Goal: Task Accomplishment & Management: Use online tool/utility

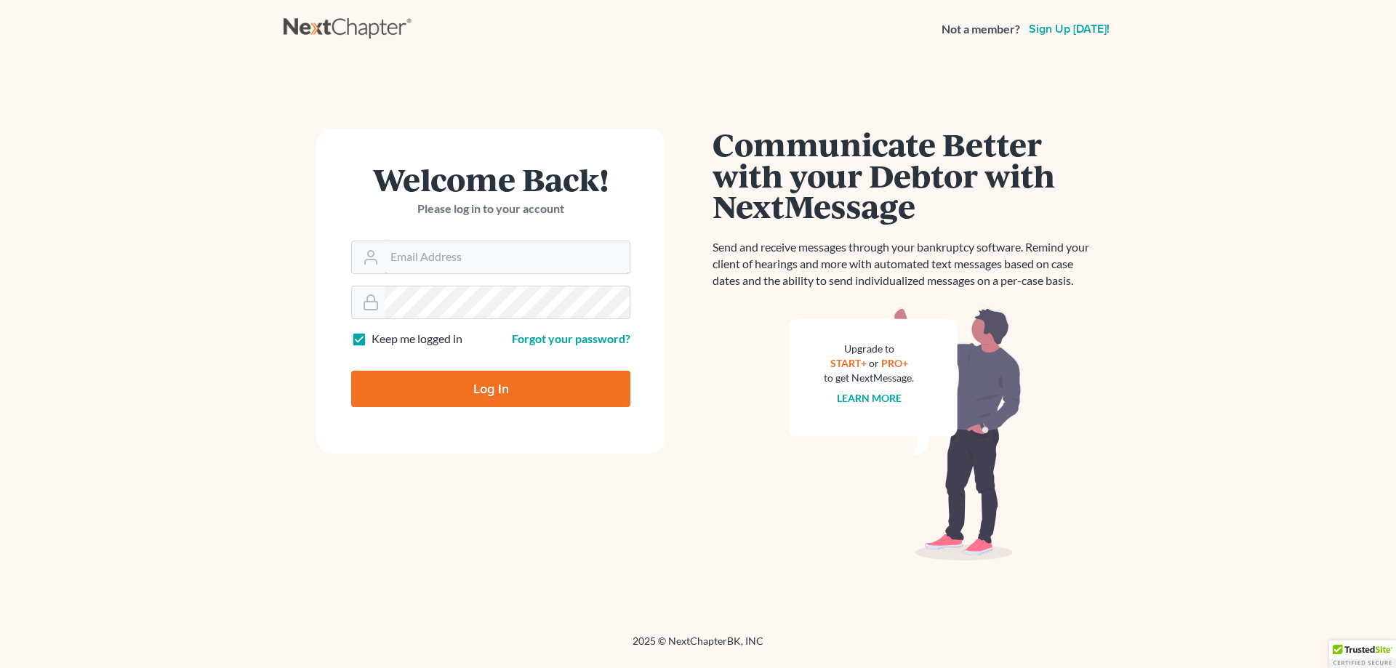
type input "[EMAIL_ADDRESS][DOMAIN_NAME]"
click at [507, 381] on input "Log In" at bounding box center [490, 389] width 279 height 36
type input "Thinking..."
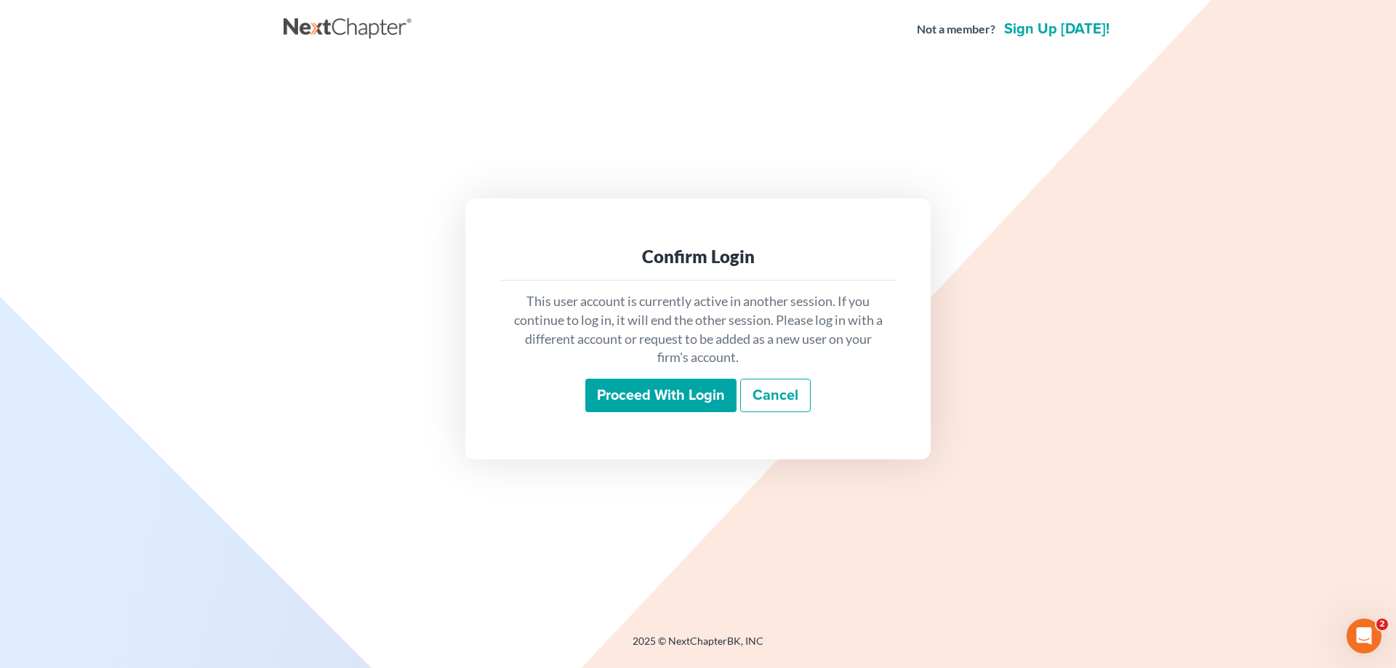
click at [632, 385] on input "Proceed with login" at bounding box center [660, 395] width 151 height 33
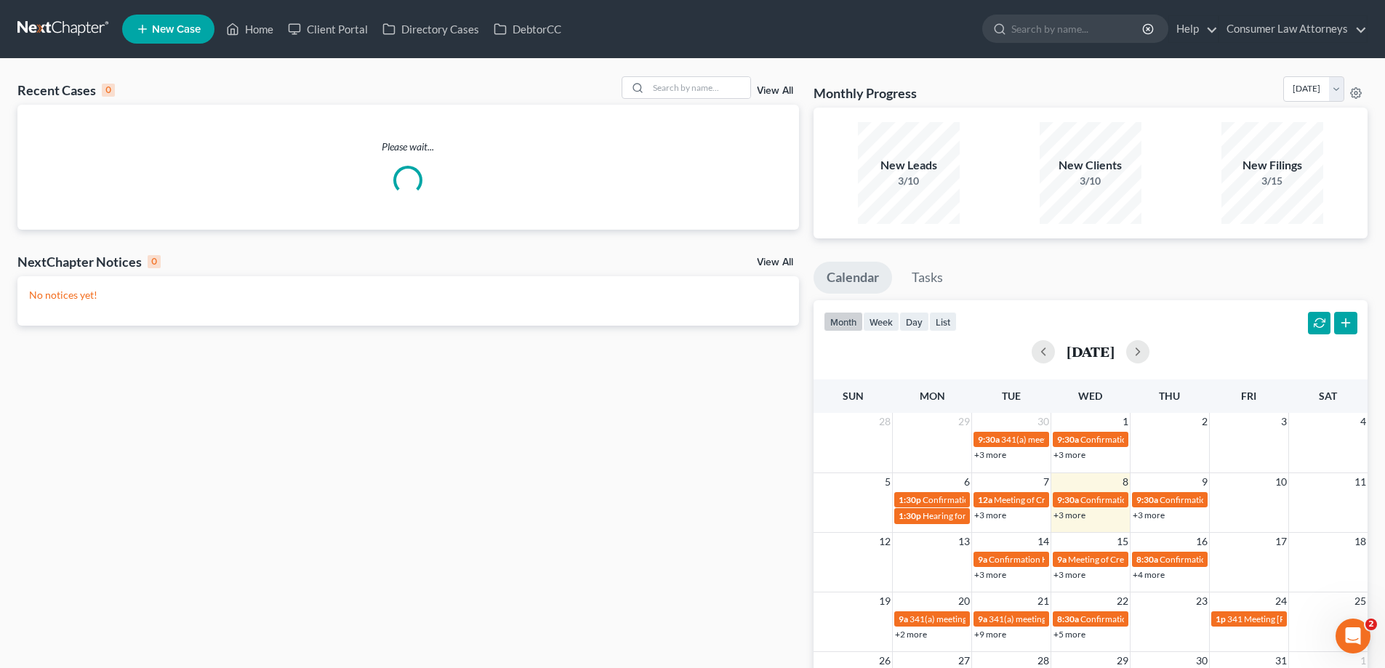
click at [678, 100] on div "Recent Cases 0 View All" at bounding box center [407, 90] width 781 height 28
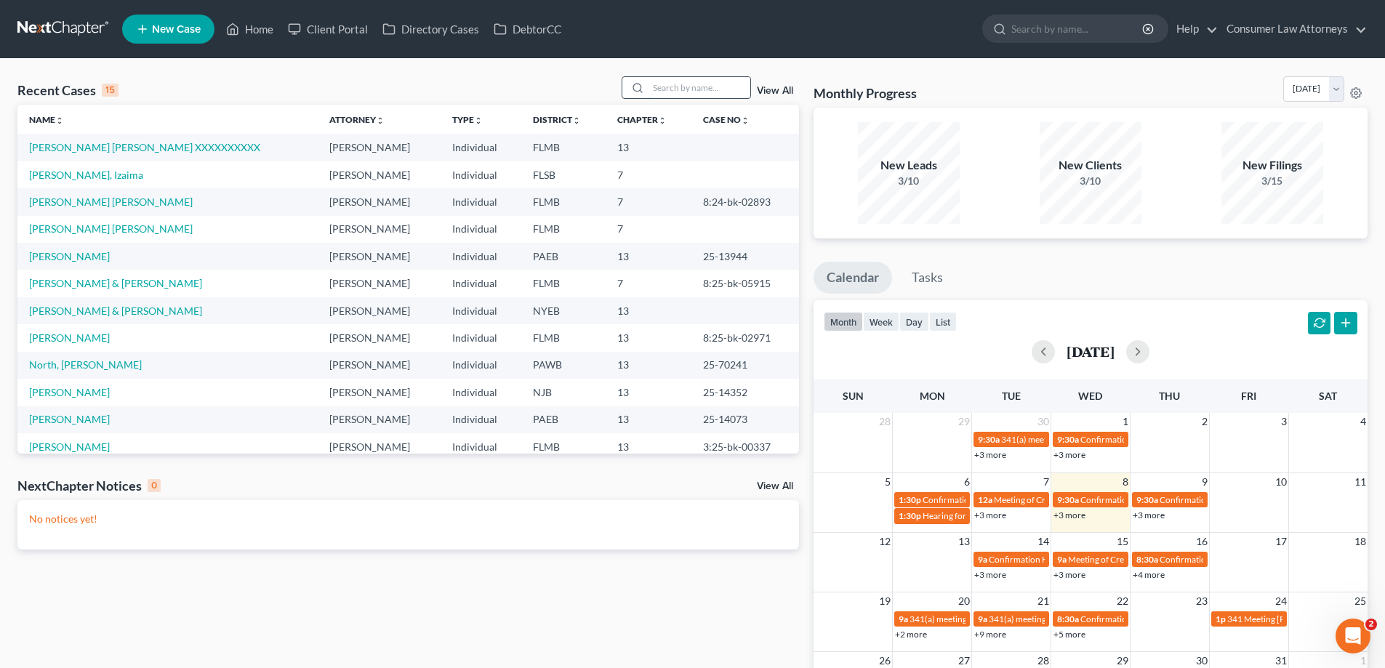
click at [680, 83] on input "search" at bounding box center [699, 87] width 102 height 21
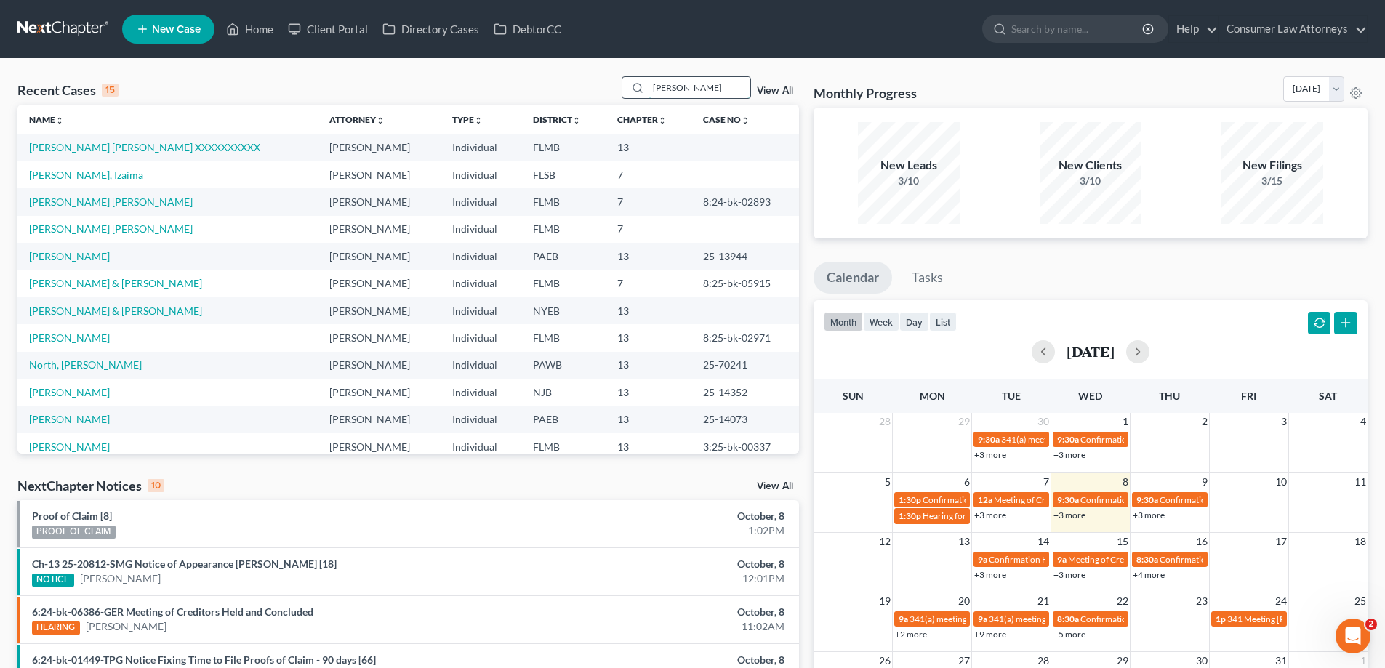
type input "[PERSON_NAME]"
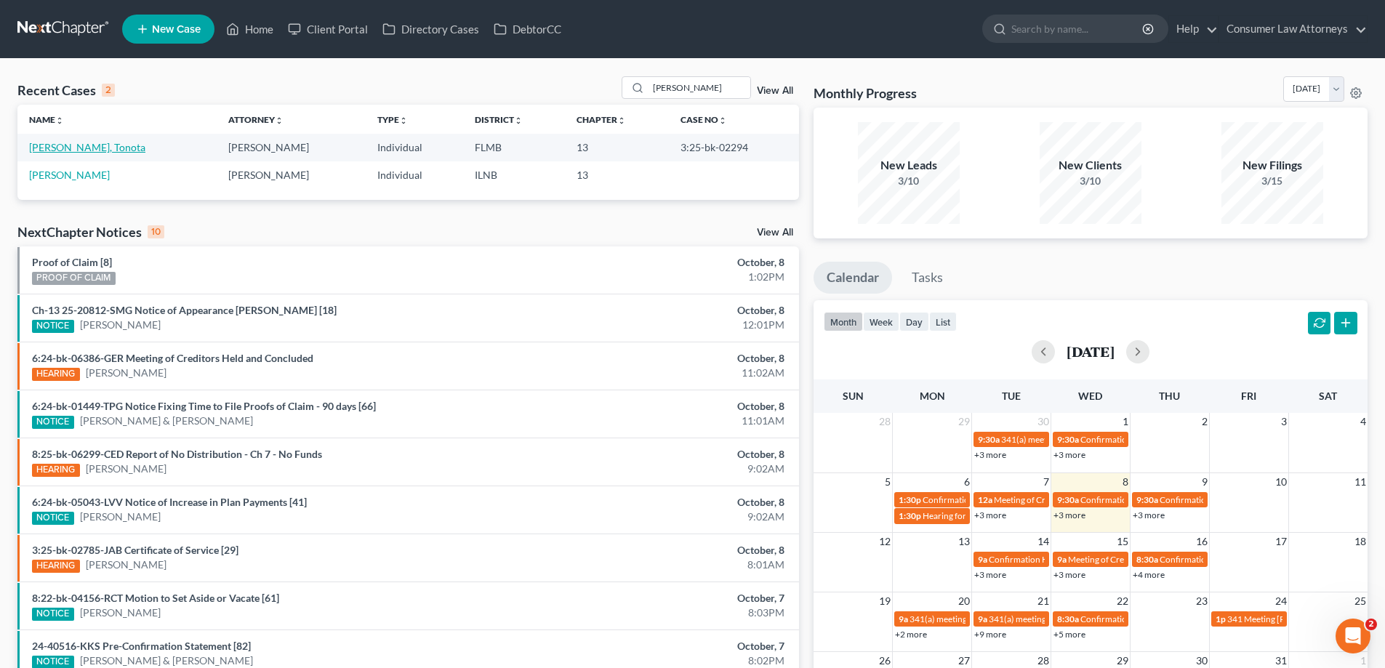
click at [76, 145] on link "[PERSON_NAME], Tonota" at bounding box center [87, 147] width 116 height 12
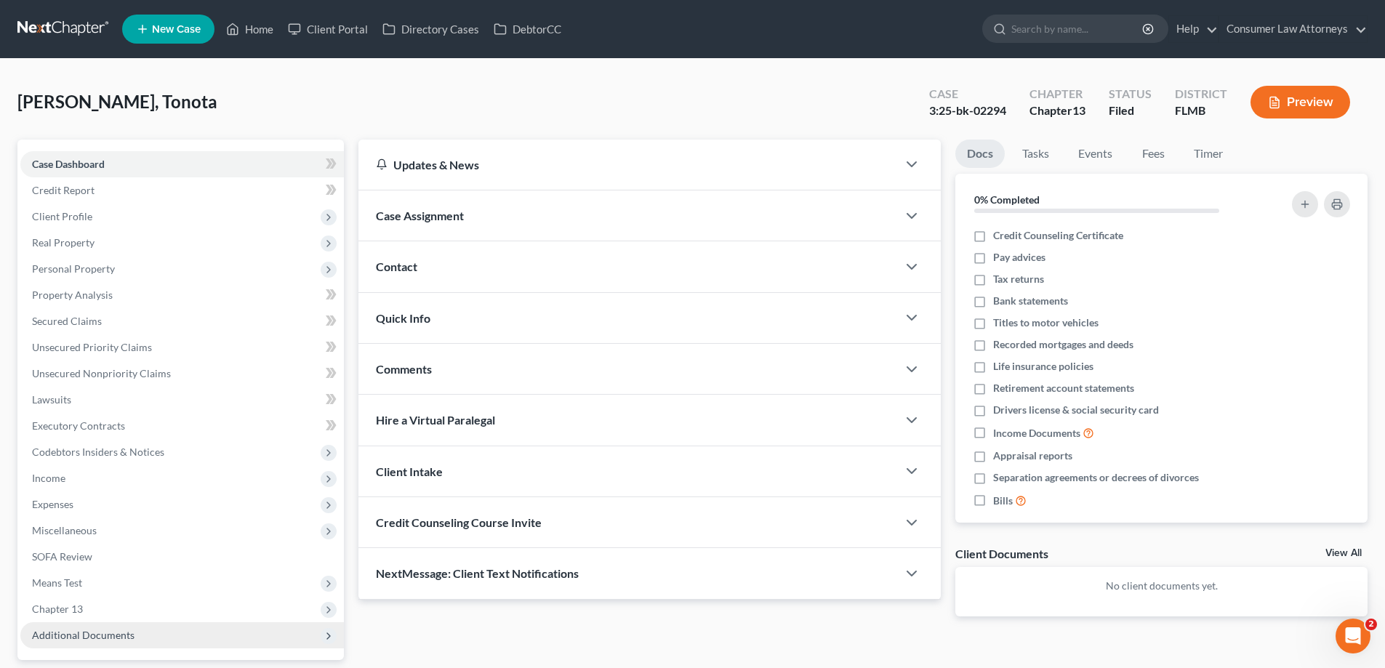
click at [96, 636] on span "Additional Documents" at bounding box center [83, 635] width 102 height 12
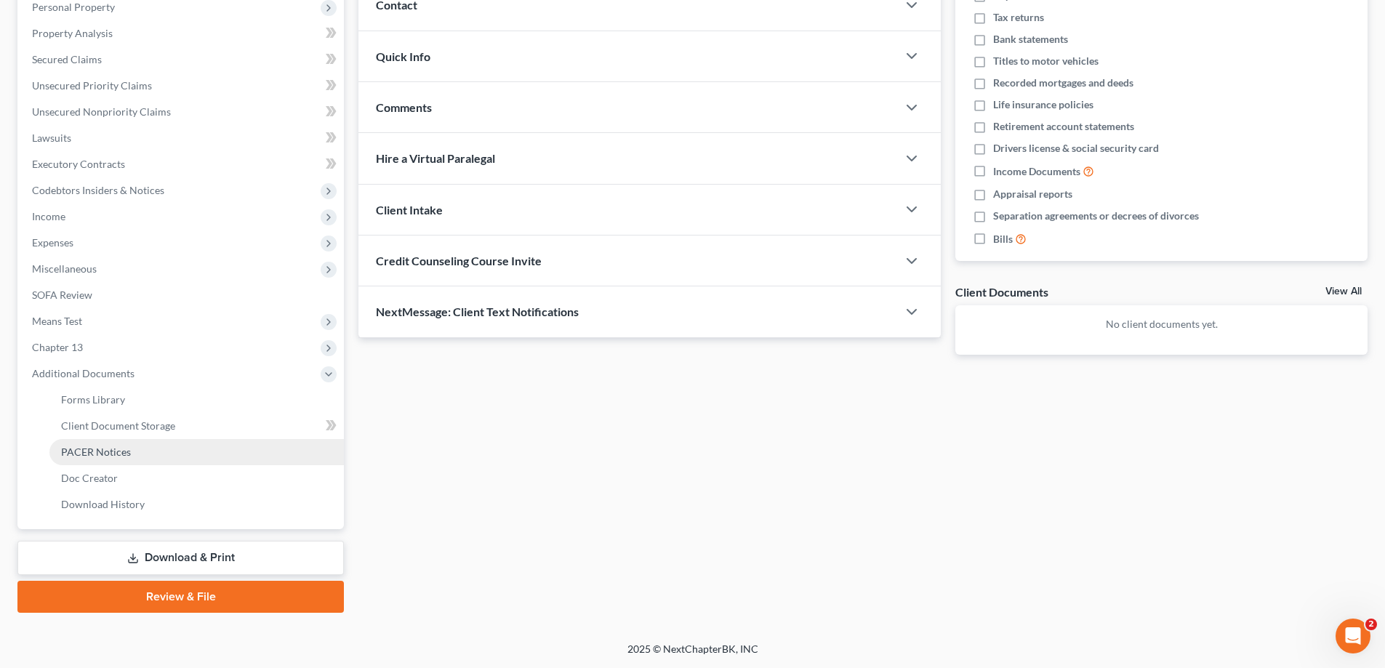
click at [111, 452] on span "PACER Notices" at bounding box center [96, 452] width 70 height 12
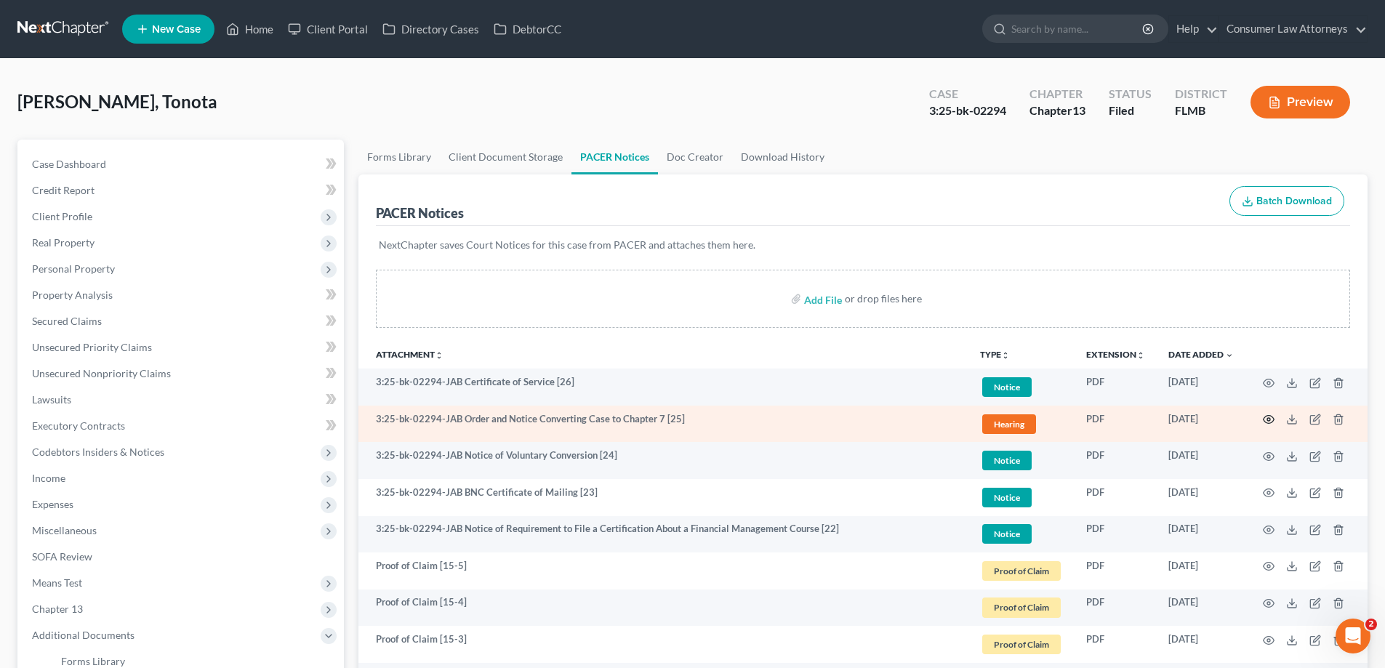
click at [1267, 417] on icon "button" at bounding box center [1269, 420] width 12 height 12
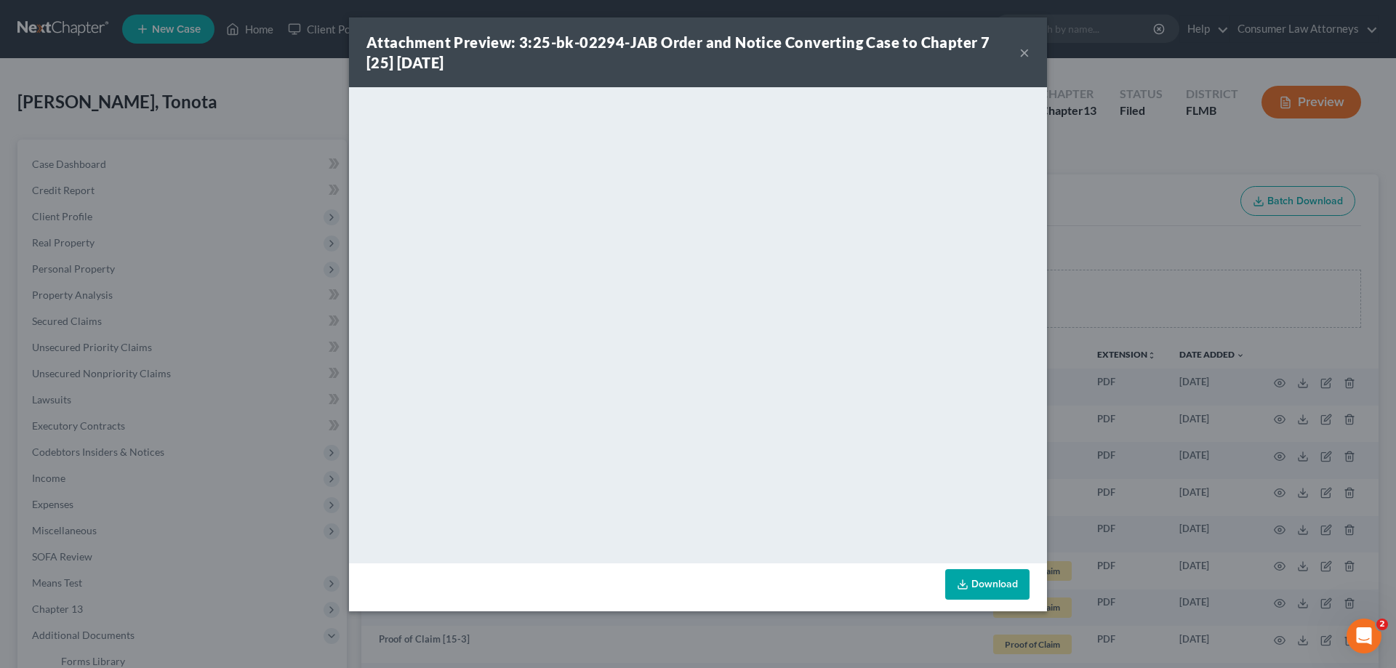
drag, startPoint x: 1252, startPoint y: 298, endPoint x: 1031, endPoint y: 347, distance: 226.4
click at [1252, 298] on div "Attachment Preview: 3:25-bk-02294-JAB Order and Notice Converting Case to Chapt…" at bounding box center [698, 334] width 1396 height 668
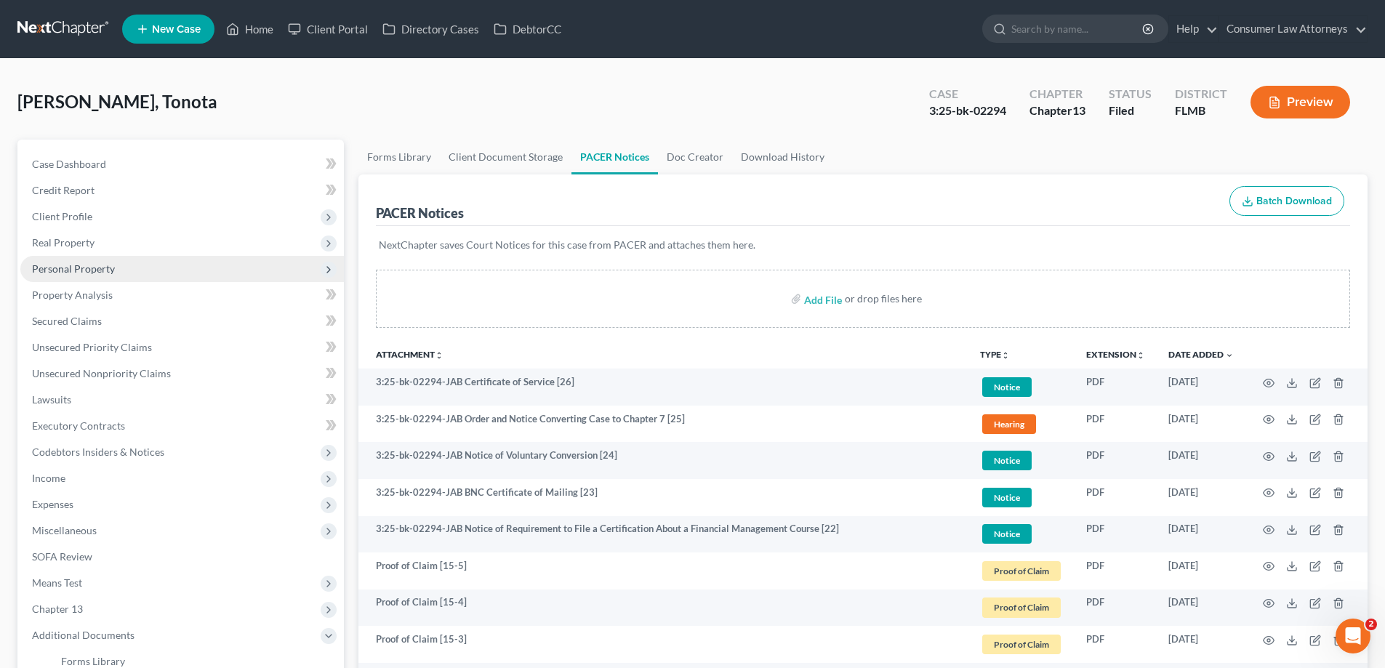
click at [97, 266] on span "Personal Property" at bounding box center [73, 268] width 83 height 12
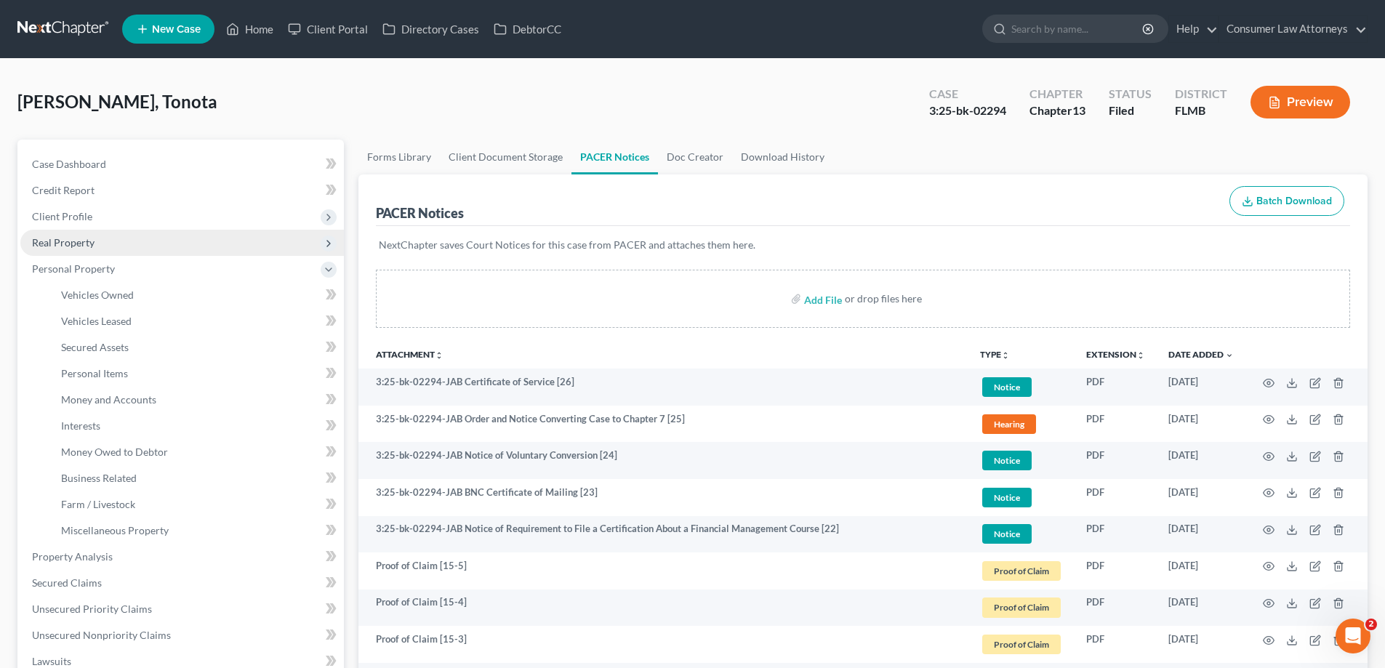
click at [79, 244] on span "Real Property" at bounding box center [63, 242] width 63 height 12
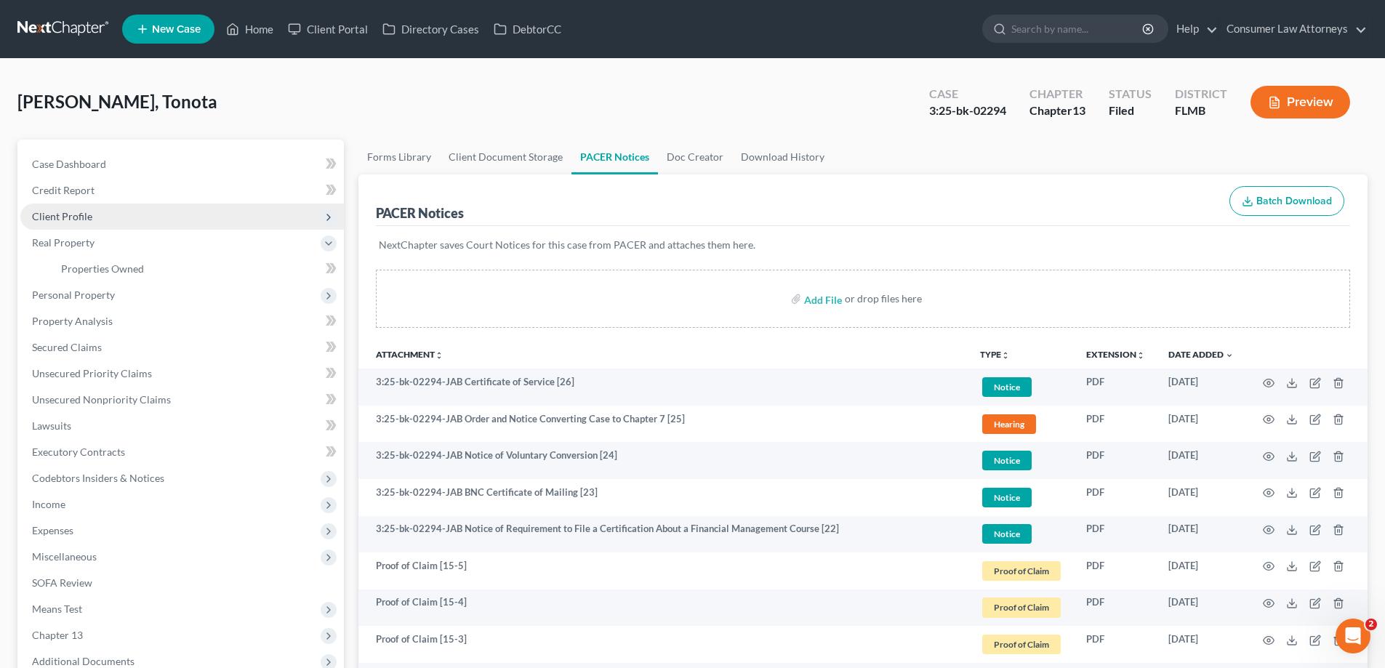
click at [76, 209] on span "Client Profile" at bounding box center [181, 217] width 323 height 26
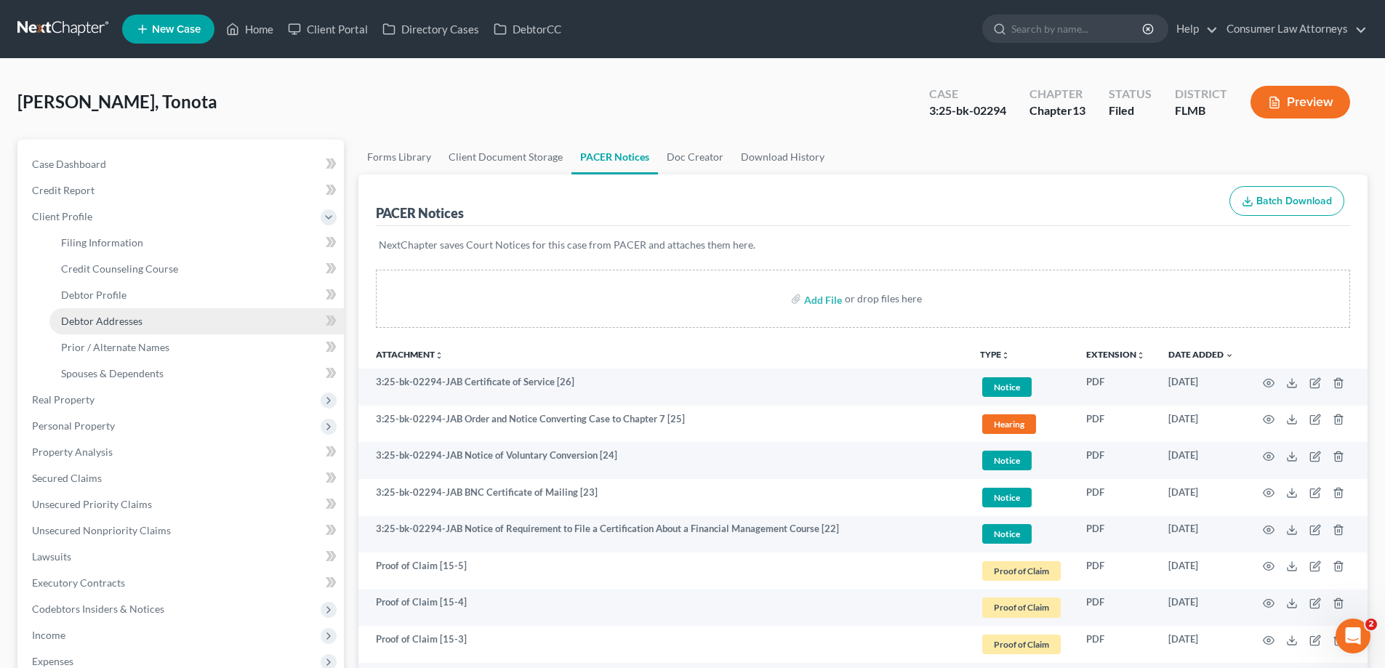
click at [120, 320] on span "Debtor Addresses" at bounding box center [101, 321] width 81 height 12
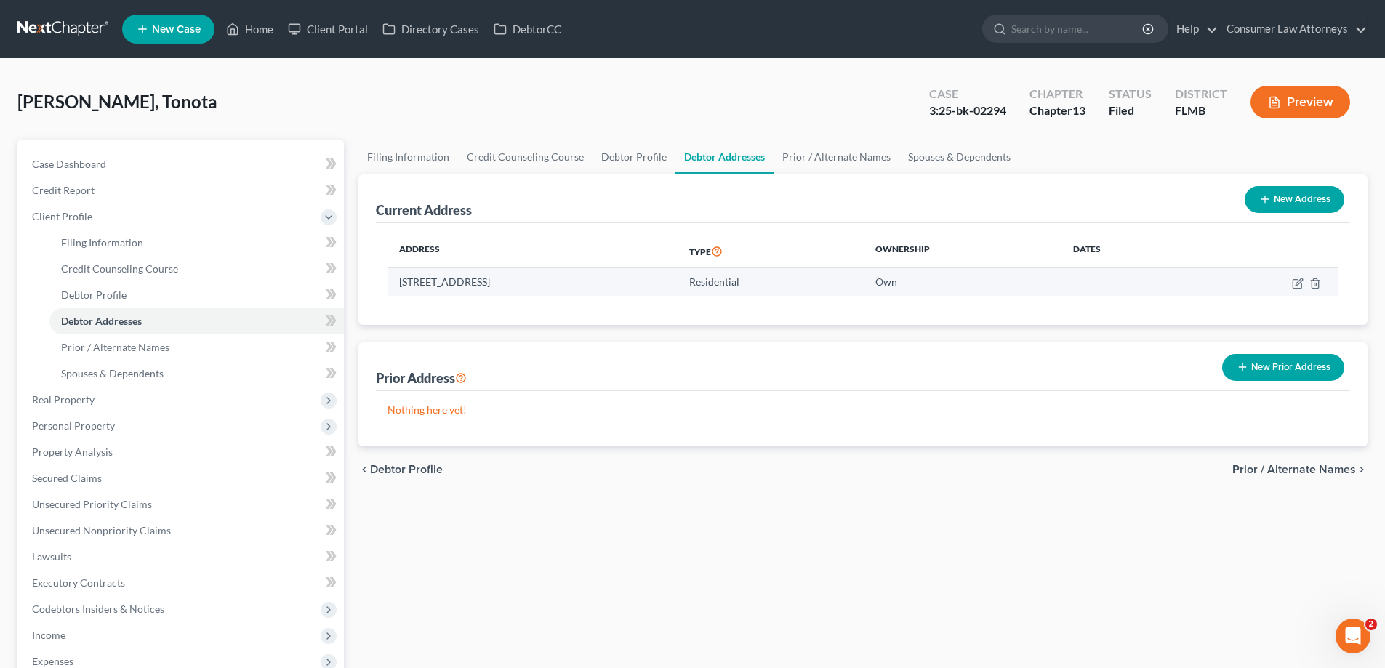
drag, startPoint x: 471, startPoint y: 278, endPoint x: 531, endPoint y: 279, distance: 60.3
click at [531, 279] on td "[STREET_ADDRESS]" at bounding box center [532, 282] width 290 height 28
click at [667, 532] on div "Filing Information Credit Counseling Course Debtor Profile Debtor Addresses Pri…" at bounding box center [862, 520] width 1023 height 761
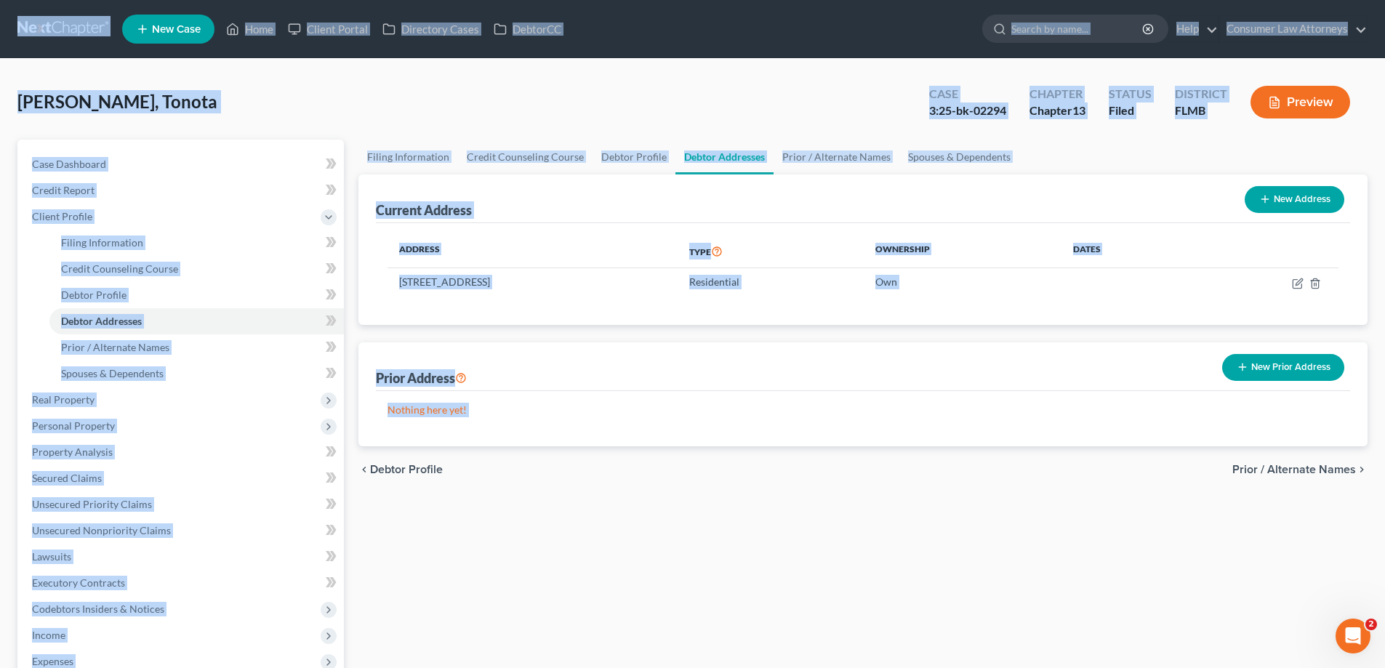
drag, startPoint x: 509, startPoint y: 542, endPoint x: 0, endPoint y: -88, distance: 809.4
click at [0, 0] on html "Home New Case Client Portal Directory Cases DebtorCC Consumer Law Attorneys [EM…" at bounding box center [692, 478] width 1385 height 956
click at [76, 76] on div "[PERSON_NAME], Tonota Upgraded Case 3:25-bk-02294 Chapter Chapter 13 Status Fil…" at bounding box center [692, 494] width 1385 height 871
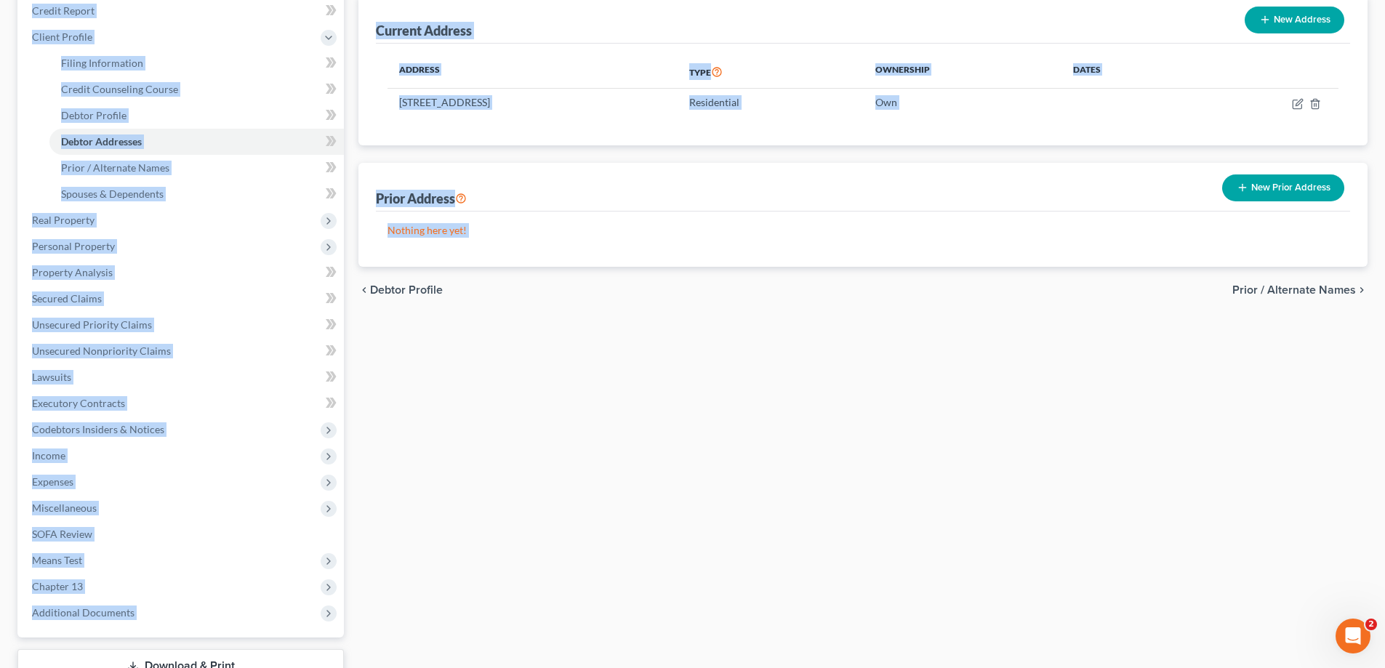
scroll to position [288, 0]
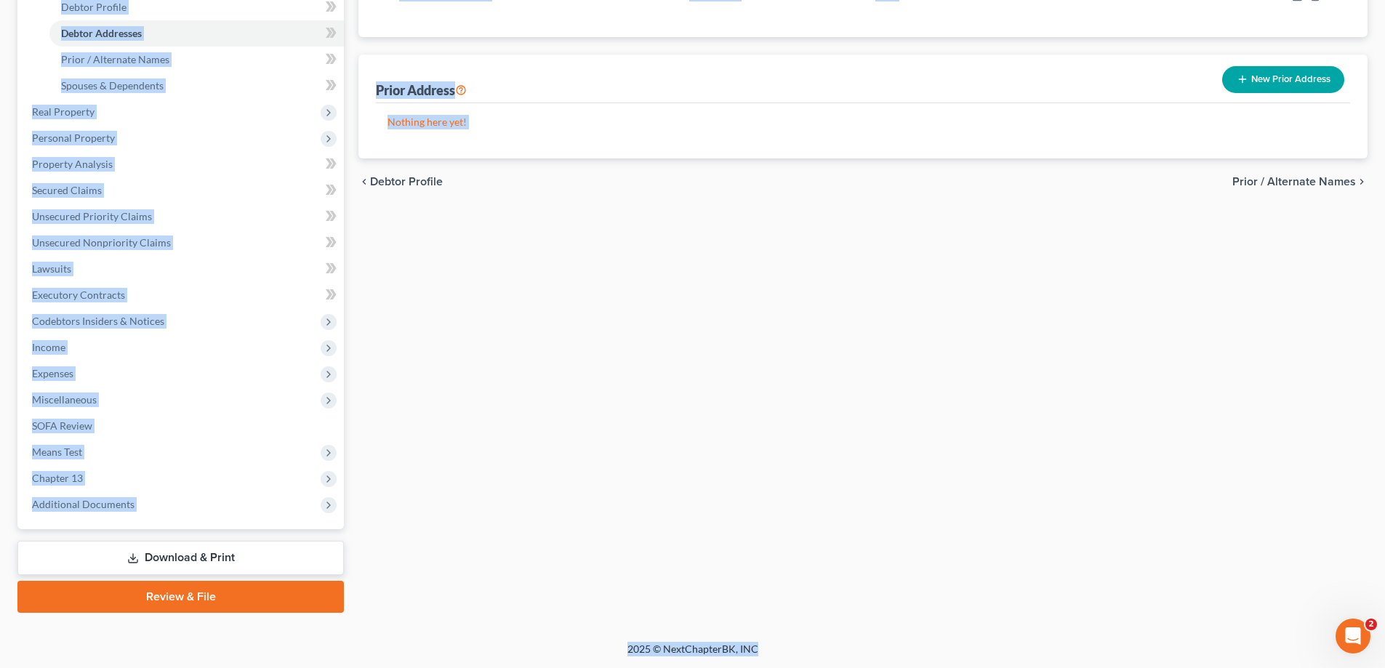
drag, startPoint x: 172, startPoint y: 118, endPoint x: 923, endPoint y: 627, distance: 907.0
click at [1087, 667] on html "Home New Case Client Portal Directory Cases DebtorCC Consumer Law Attorneys [EM…" at bounding box center [692, 190] width 1385 height 956
click at [825, 662] on div "2025 © NextChapterBK, INC" at bounding box center [692, 655] width 829 height 26
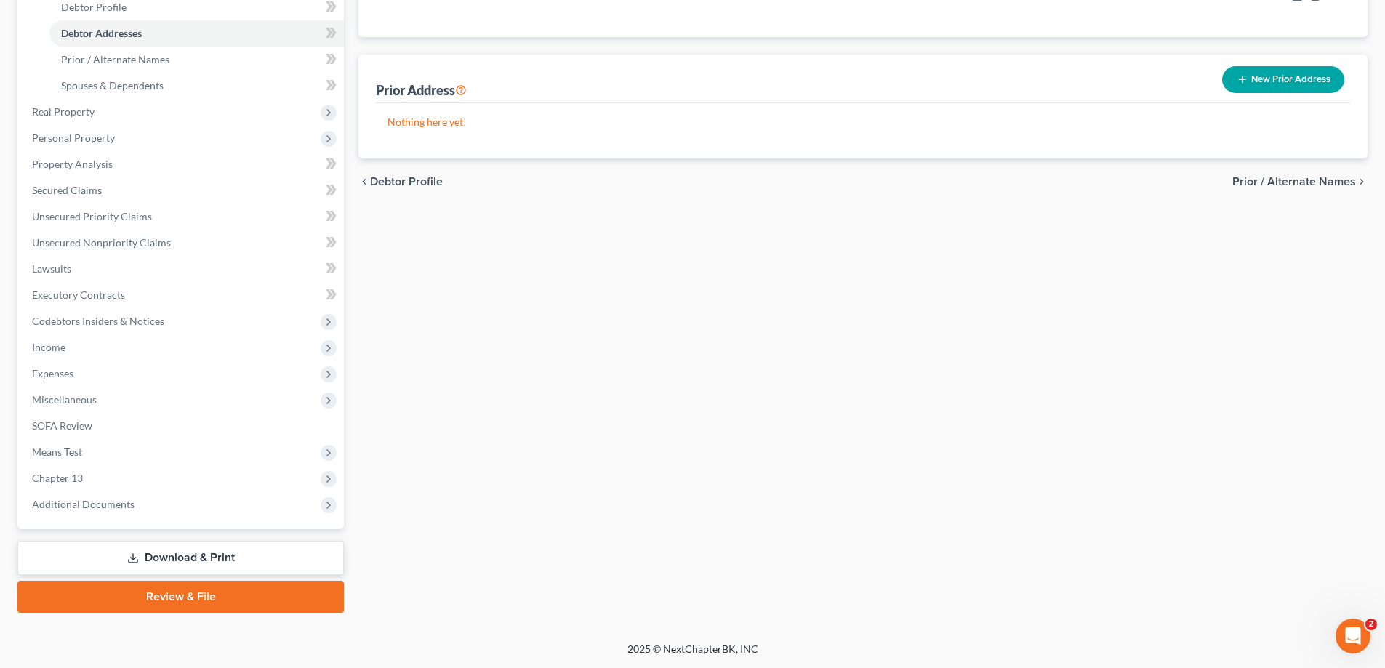
click at [825, 662] on div "2025 © NextChapterBK, INC" at bounding box center [692, 655] width 829 height 26
click at [60, 506] on span "Additional Documents" at bounding box center [83, 504] width 102 height 12
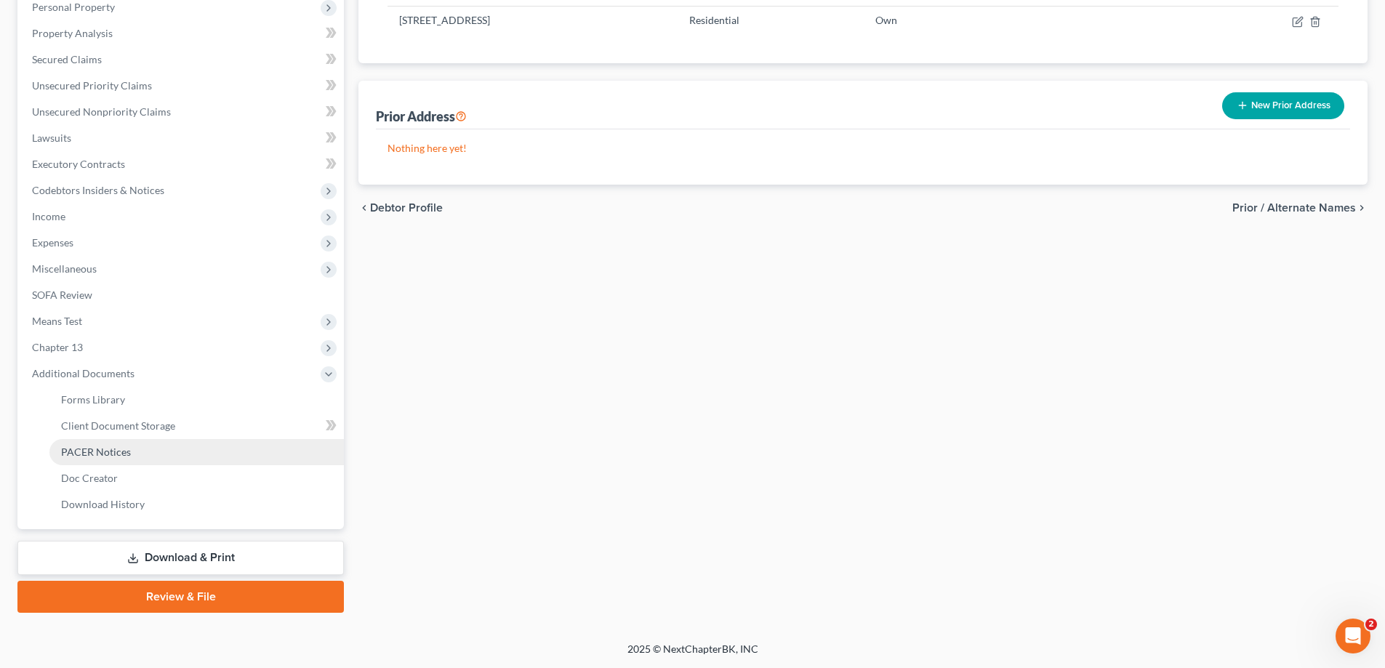
click at [112, 452] on span "PACER Notices" at bounding box center [96, 452] width 70 height 12
